Goal: Navigation & Orientation: Find specific page/section

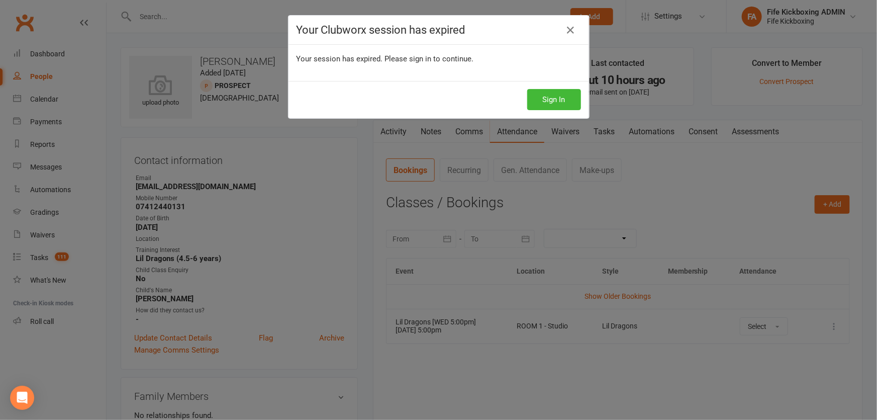
click at [567, 93] on button "Sign In" at bounding box center [554, 99] width 54 height 21
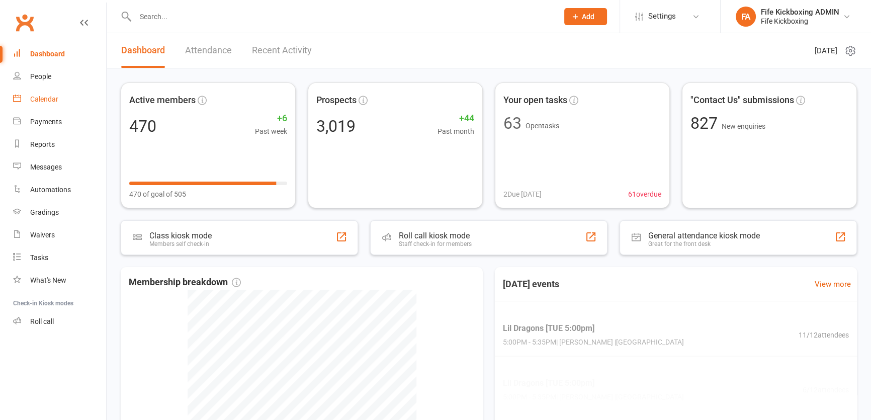
click at [30, 107] on link "Calendar" at bounding box center [59, 99] width 93 height 23
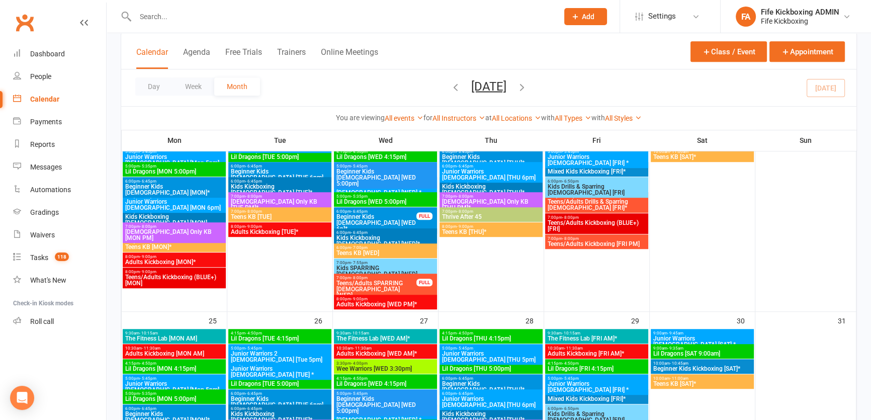
scroll to position [685, 0]
